Goal: Task Accomplishment & Management: Manage account settings

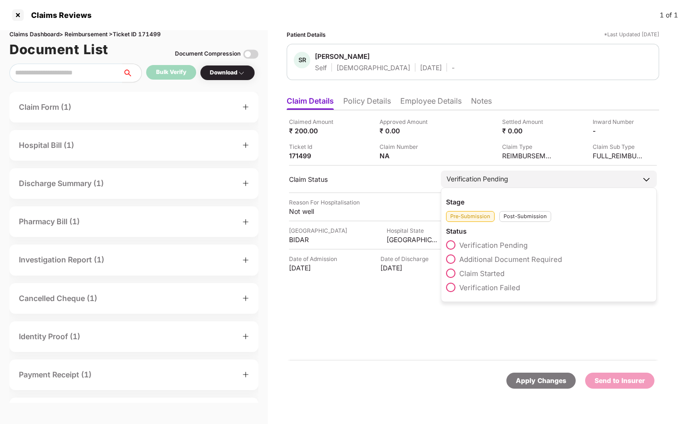
click at [528, 216] on div "Post-Submission" at bounding box center [525, 216] width 52 height 11
click at [484, 313] on span "Claim Closed" at bounding box center [481, 316] width 44 height 9
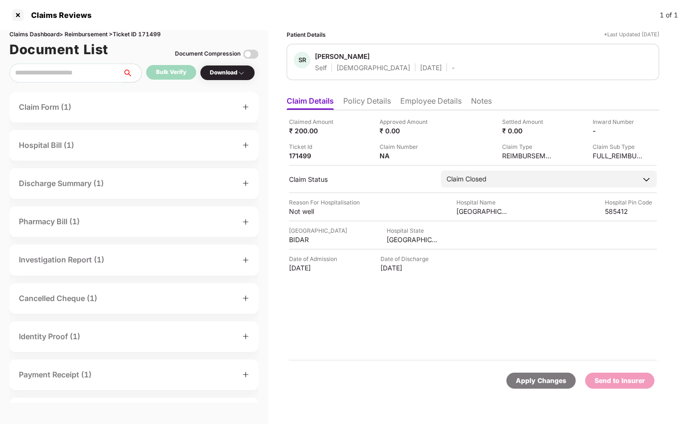
click at [556, 383] on div "Apply Changes" at bounding box center [541, 381] width 50 height 10
click at [536, 385] on div "Apply Changes" at bounding box center [541, 381] width 50 height 10
click at [554, 379] on div "Apply Changes" at bounding box center [541, 381] width 50 height 10
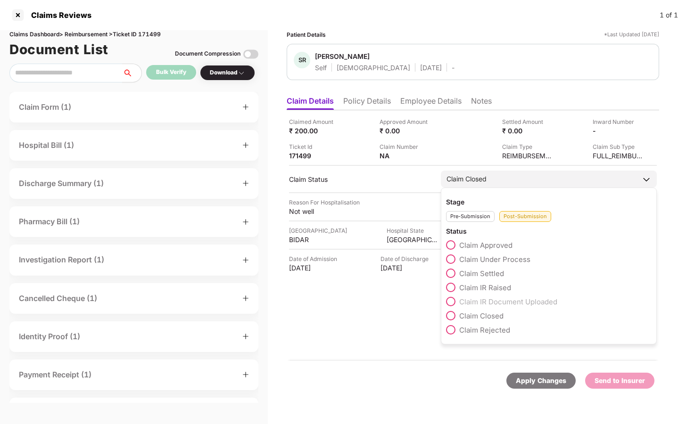
click at [470, 316] on span "Claim Closed" at bounding box center [481, 316] width 44 height 9
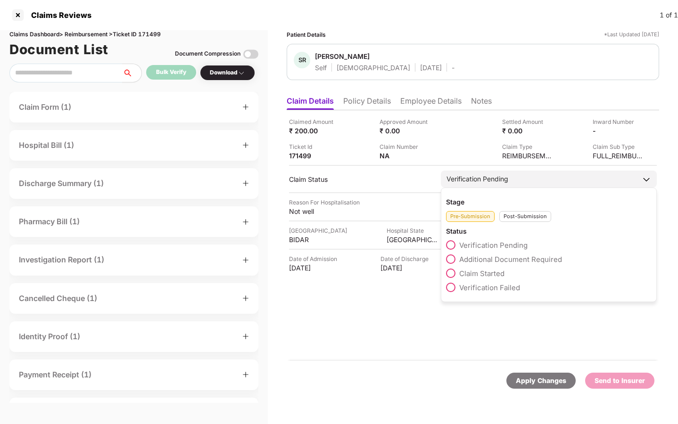
click at [519, 180] on div "Verification Pending" at bounding box center [549, 179] width 216 height 17
click at [521, 220] on div "Post-Submission" at bounding box center [525, 216] width 52 height 11
click at [482, 312] on span "Claim Closed" at bounding box center [481, 316] width 44 height 9
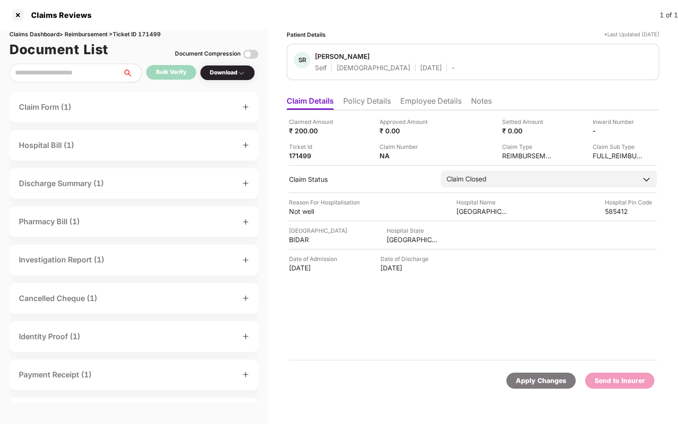
click at [536, 384] on div "Apply Changes" at bounding box center [541, 381] width 50 height 10
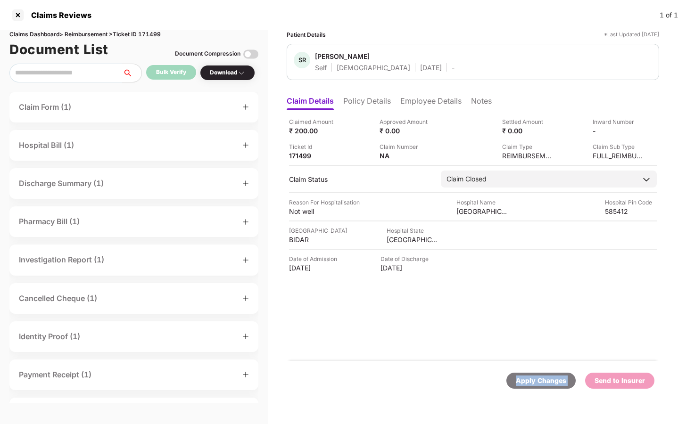
click at [536, 384] on div "Apply Changes" at bounding box center [541, 381] width 50 height 10
click at [542, 381] on div "Apply Changes" at bounding box center [541, 381] width 50 height 10
